Goal: Find specific page/section: Find specific page/section

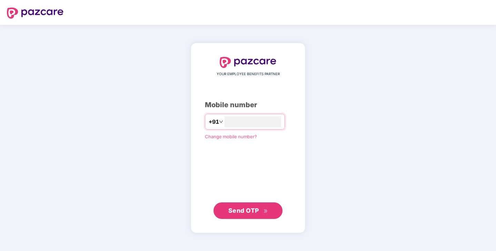
type input "**********"
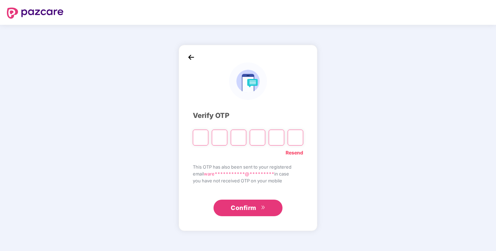
type input "*"
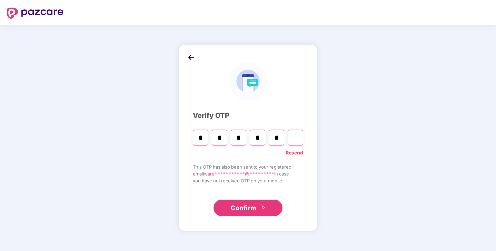
type input "*"
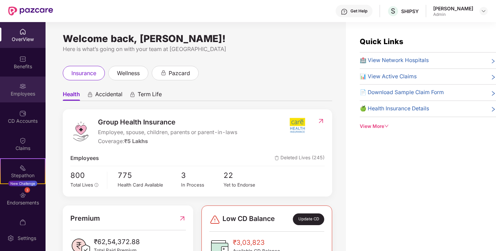
click at [25, 89] on div "Employees" at bounding box center [22, 89] width 45 height 26
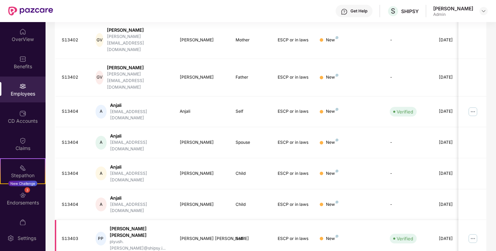
scroll to position [173, 0]
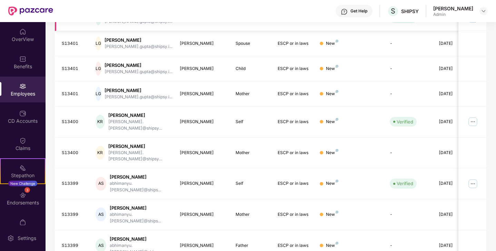
scroll to position [143, 0]
